Goal: Communication & Community: Ask a question

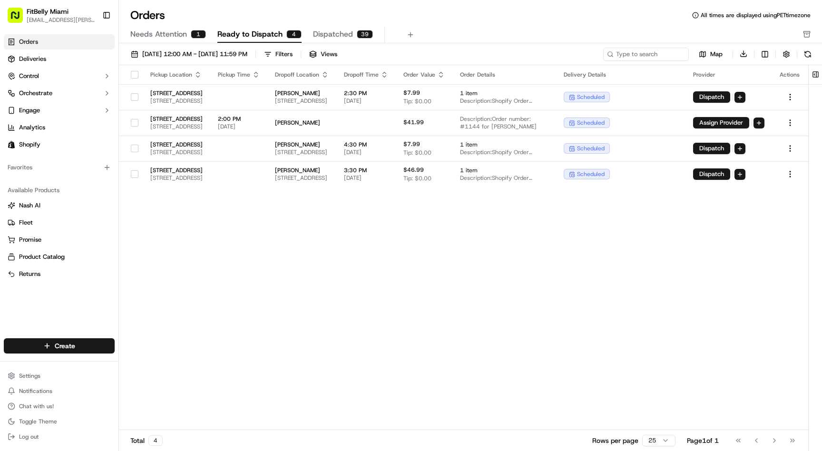
click at [38, 40] on link "Orders" at bounding box center [59, 41] width 111 height 15
click at [223, 51] on span "09/01/2025 12:00 AM - 09/30/2025 11:59 PM" at bounding box center [194, 54] width 105 height 9
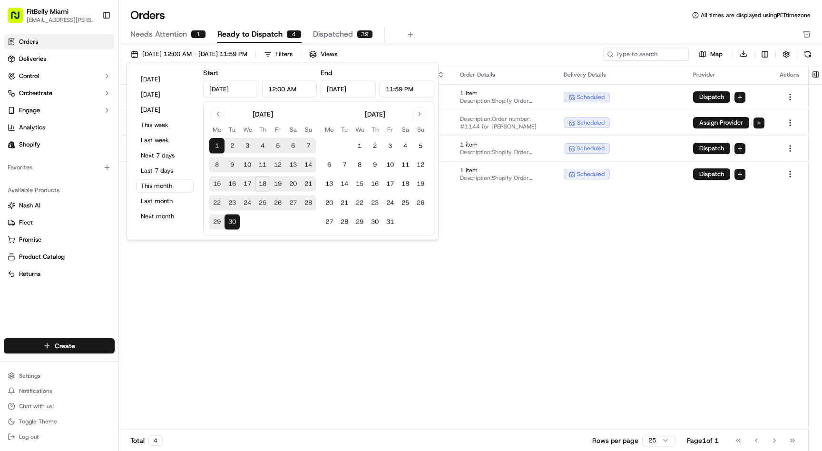
click at [266, 185] on button "18" at bounding box center [262, 183] width 15 height 15
type input "Sep 18, 2025"
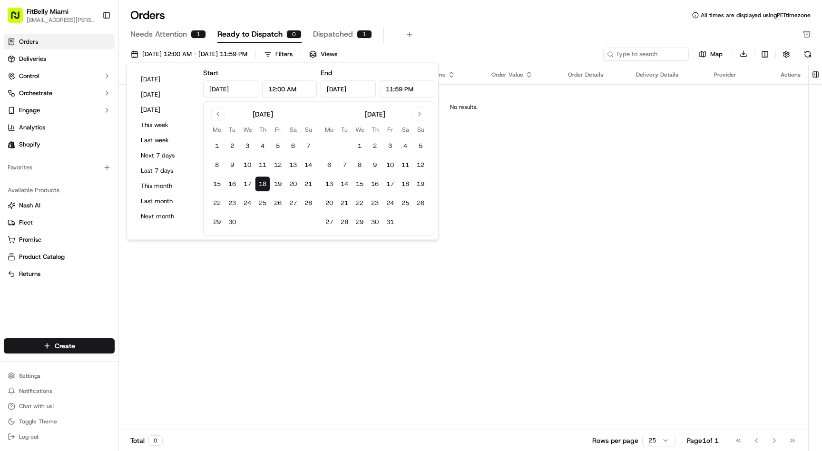
click at [484, 8] on div "Orders All times are displayed using PET timezone" at bounding box center [470, 15] width 703 height 15
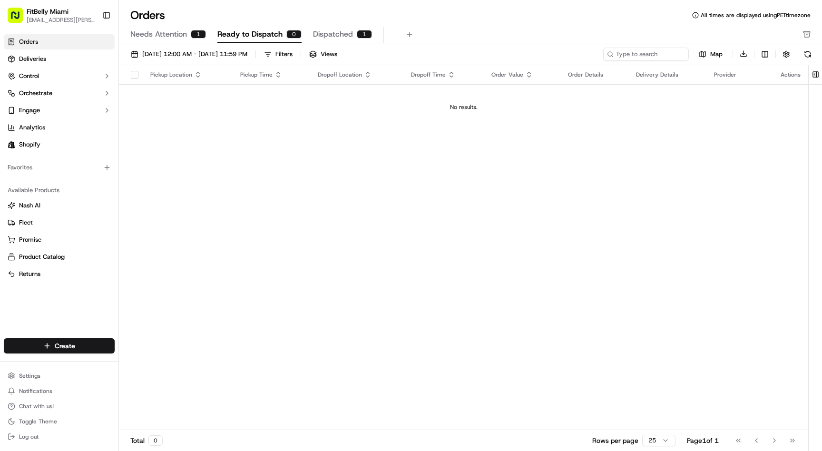
click at [52, 44] on link "Orders" at bounding box center [59, 41] width 111 height 15
click at [40, 405] on span "Chat with us!" at bounding box center [36, 406] width 35 height 8
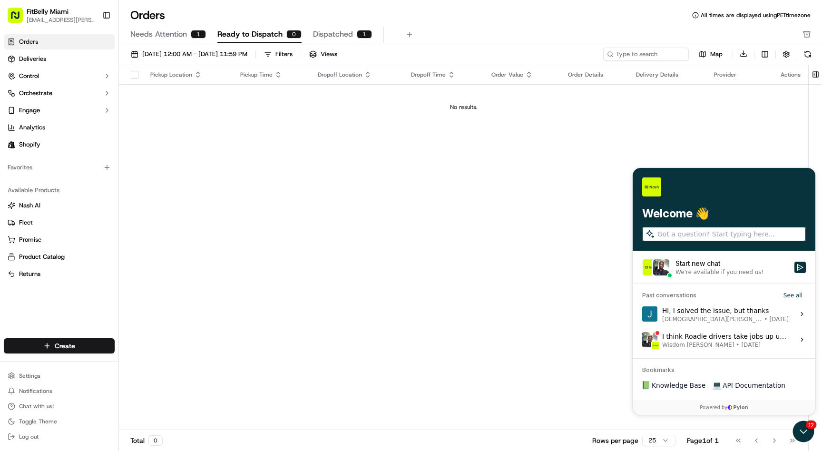
click at [722, 267] on div "Start new chat" at bounding box center [731, 264] width 113 height 10
click at [794, 267] on button "Start new chat We're available if you need us!" at bounding box center [799, 267] width 11 height 11
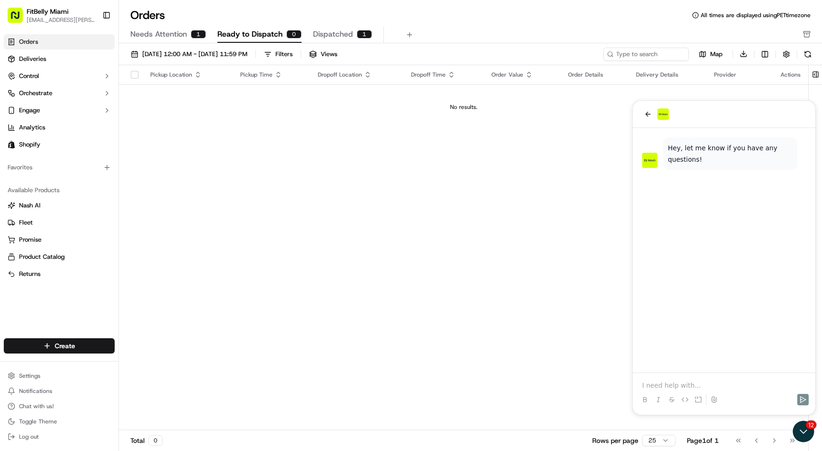
click at [673, 381] on p at bounding box center [724, 386] width 164 height 10
